Goal: Find specific page/section: Find specific page/section

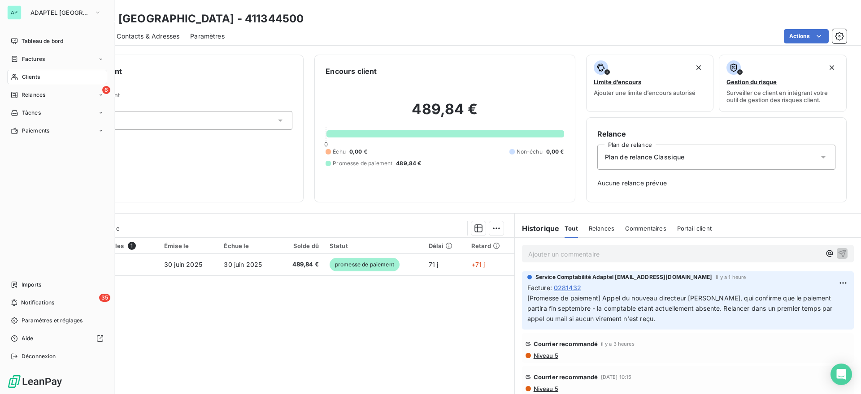
click at [35, 72] on div "Clients" at bounding box center [57, 77] width 100 height 14
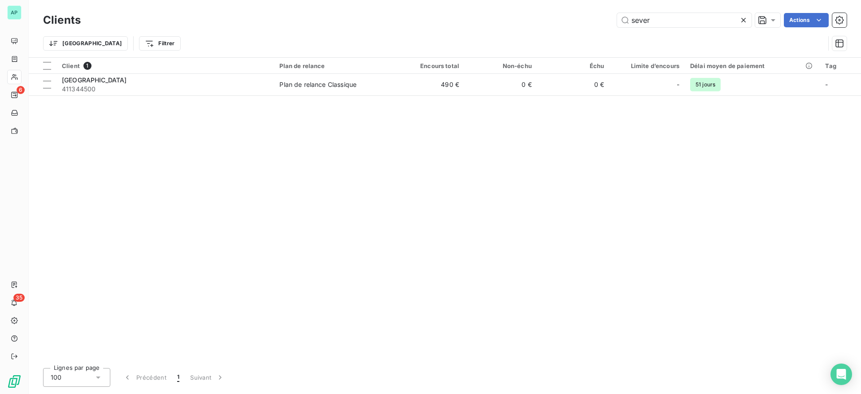
drag, startPoint x: 667, startPoint y: 19, endPoint x: 575, endPoint y: 21, distance: 92.8
click at [576, 23] on div "sever Actions" at bounding box center [468, 20] width 755 height 14
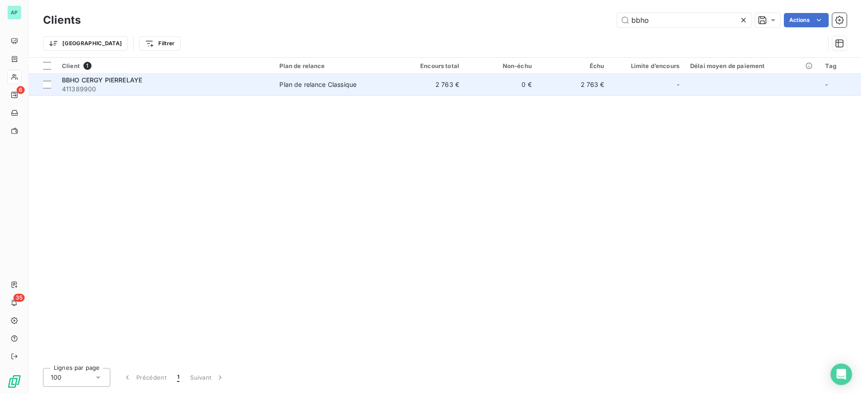
type input "bbho"
click at [125, 92] on span "411389900" at bounding box center [165, 89] width 207 height 9
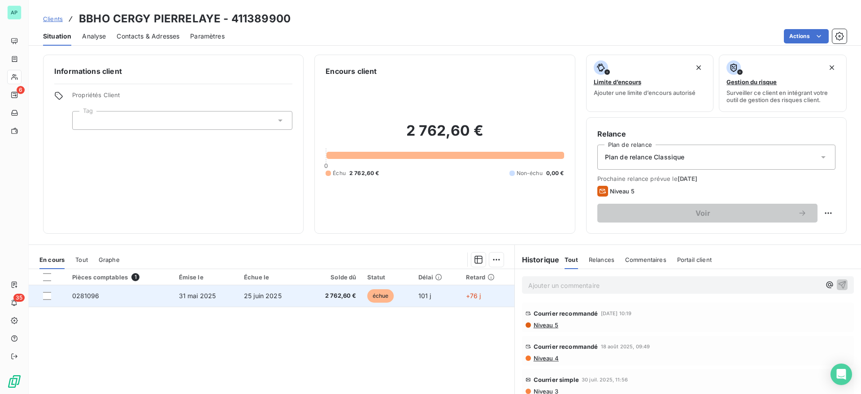
click at [176, 299] on td "31 mai 2025" at bounding box center [205, 297] width 65 height 22
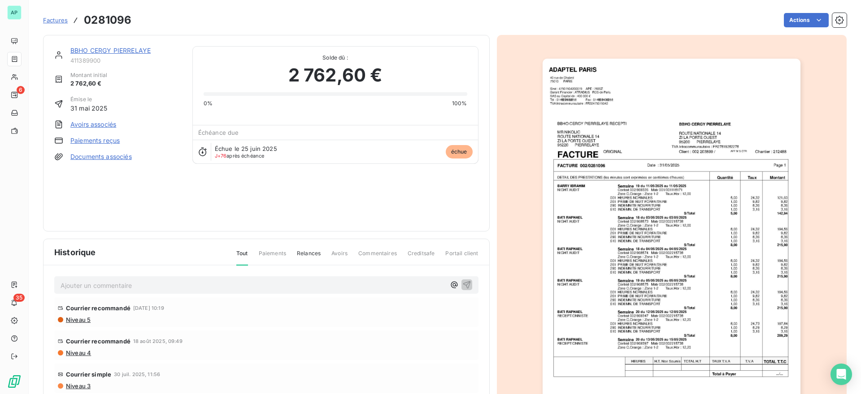
click at [121, 282] on p "Ajouter un commentaire ﻿" at bounding box center [253, 285] width 385 height 11
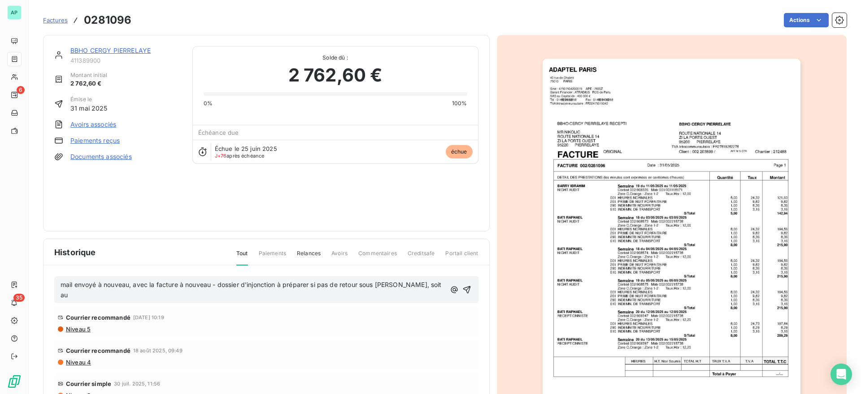
click at [417, 281] on span "mail envoyé à nouveau, avec la facture à nouveau - dossier d'injonction à prépa…" at bounding box center [252, 290] width 383 height 18
click at [424, 283] on p "mail envoyé à nouveau, avec la facture à nouveau - dossier d'injonction à prépa…" at bounding box center [253, 290] width 385 height 21
click at [462, 288] on icon "button" at bounding box center [466, 290] width 9 height 9
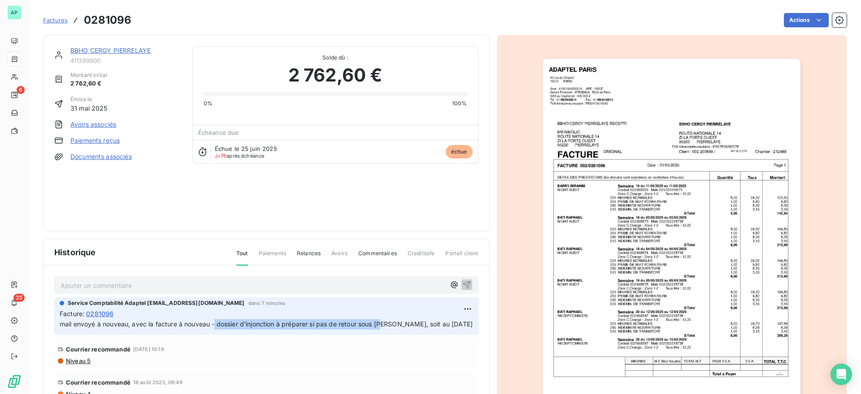
drag, startPoint x: 216, startPoint y: 321, endPoint x: 380, endPoint y: 332, distance: 164.4
click at [380, 332] on div "Service Comptabilité Adaptel [EMAIL_ADDRESS][DOMAIN_NAME] dans 7 minutes Factur…" at bounding box center [266, 317] width 424 height 38
click at [428, 325] on span "mail envoyé à nouveau, avec la facture à nouveau - dossier d'injonction à prépa…" at bounding box center [266, 324] width 413 height 8
click at [53, 21] on span "Factures" at bounding box center [55, 20] width 25 height 7
